Goal: Find specific page/section: Find specific page/section

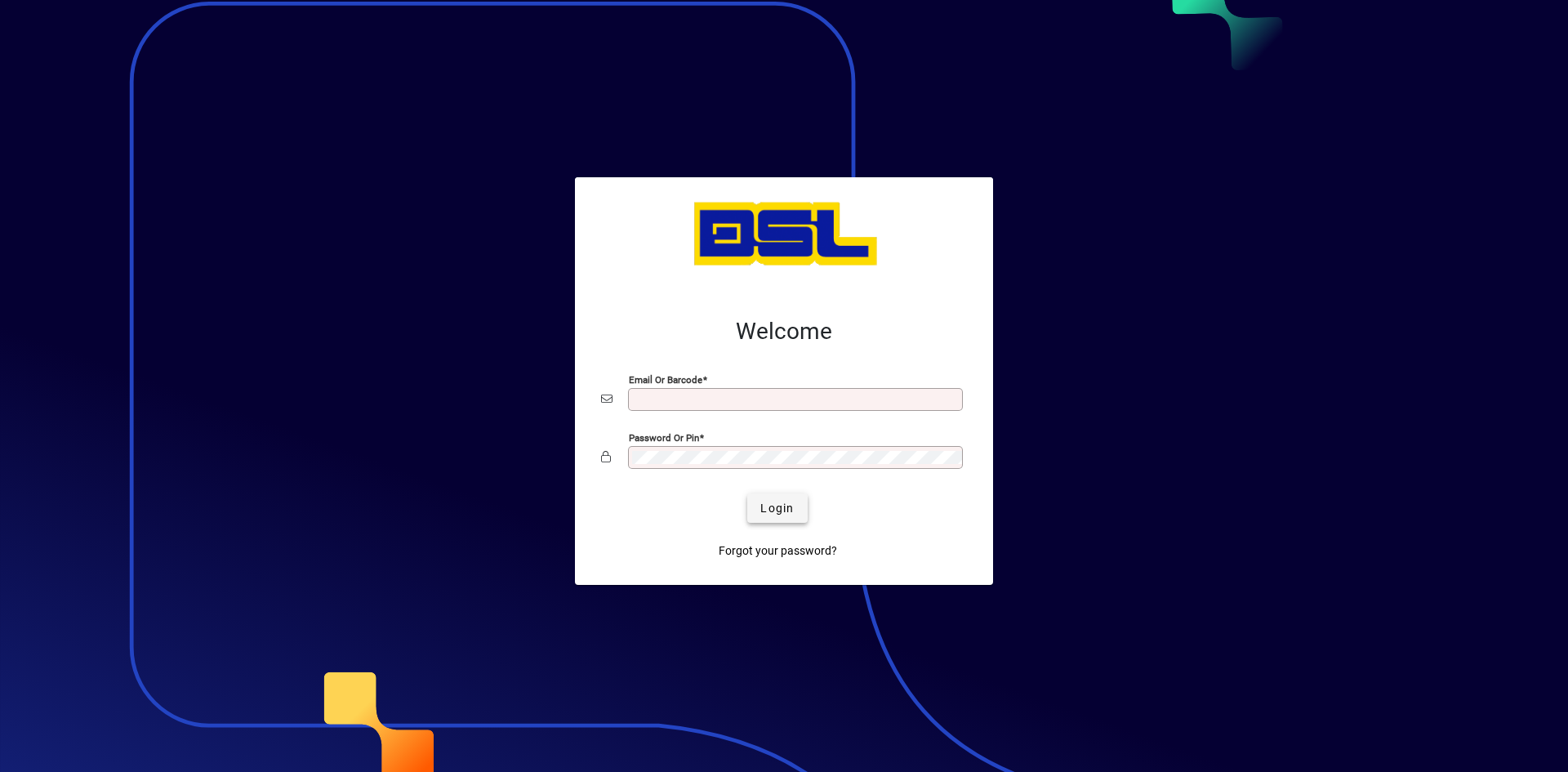
type input "**********"
click at [765, 498] on span "submit" at bounding box center [777, 508] width 59 height 39
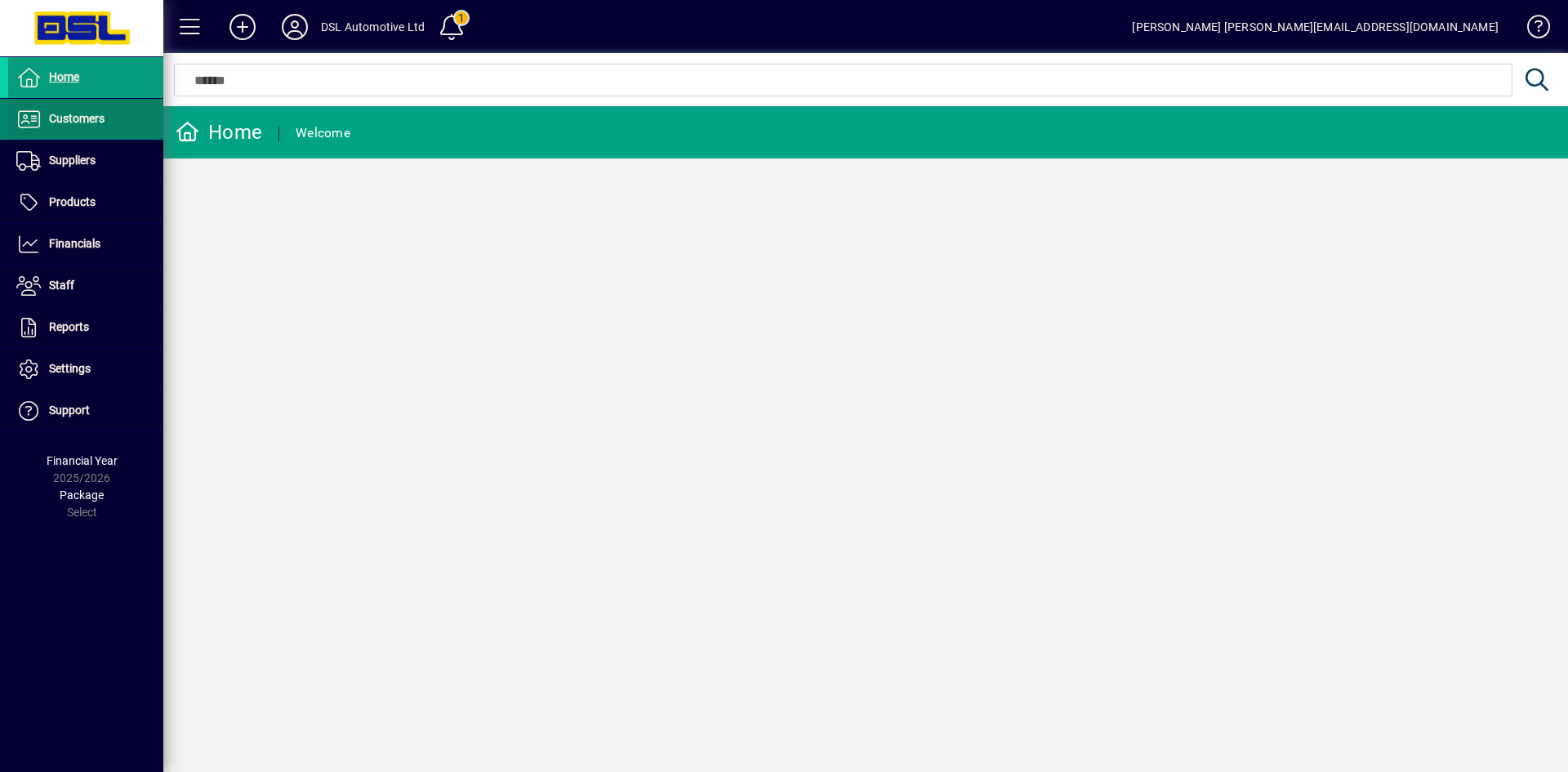
click at [53, 110] on span "Customers" at bounding box center [57, 119] width 97 height 20
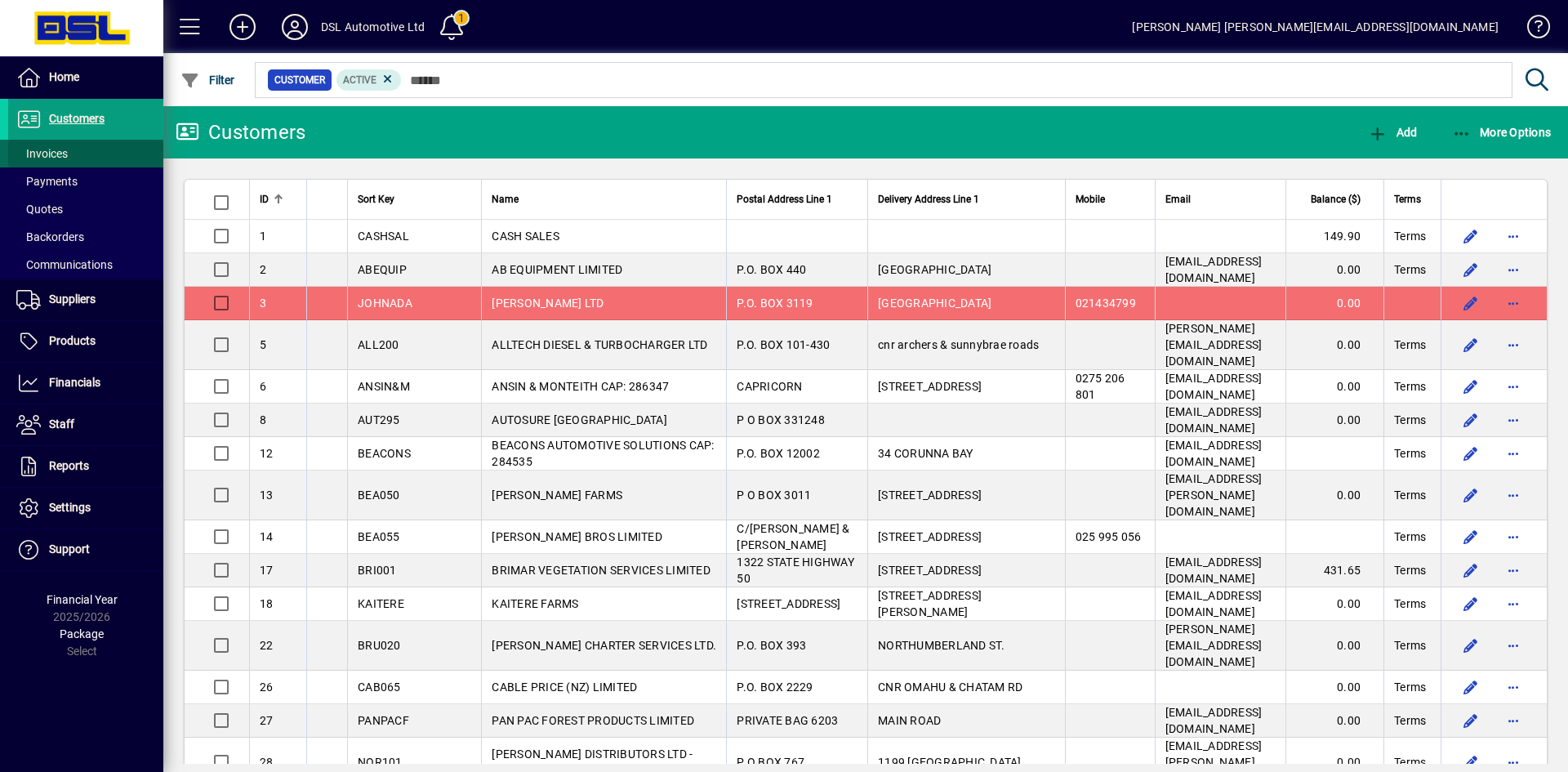
click at [53, 154] on span "Invoices" at bounding box center [42, 153] width 52 height 13
